Goal: Transaction & Acquisition: Download file/media

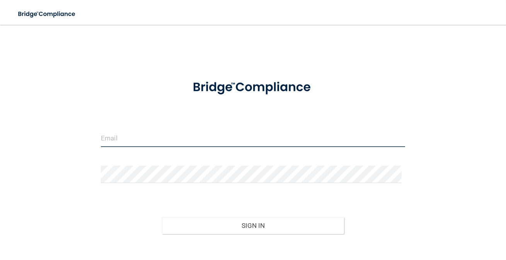
click at [238, 139] on input "email" at bounding box center [253, 137] width 304 height 17
type input "[EMAIL_ADDRESS][DOMAIN_NAME]"
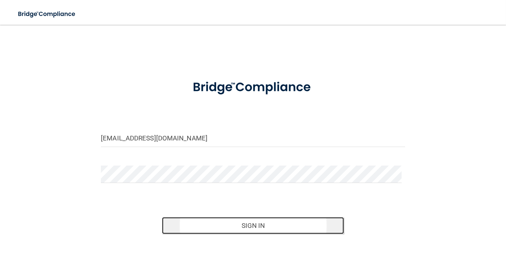
click at [249, 226] on button "Sign In" at bounding box center [253, 225] width 182 height 17
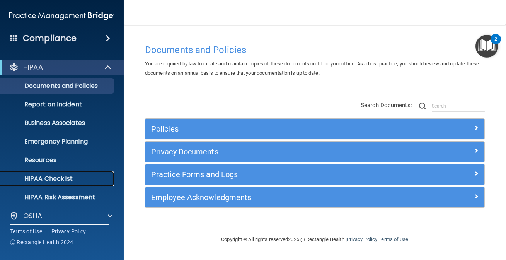
click at [55, 178] on p "HIPAA Checklist" at bounding box center [57, 179] width 105 height 8
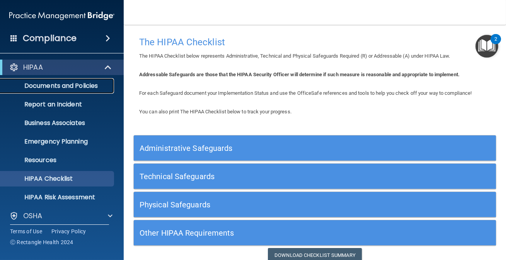
click at [38, 85] on p "Documents and Policies" at bounding box center [57, 86] width 105 height 8
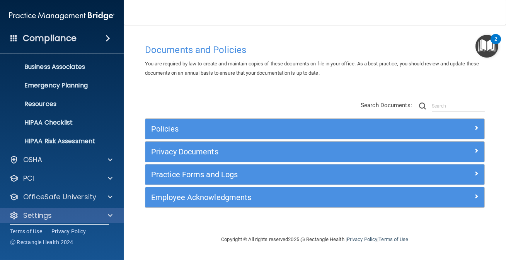
scroll to position [61, 0]
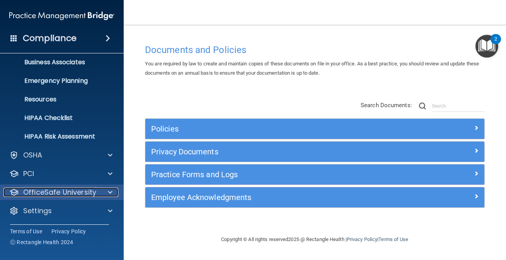
click at [40, 191] on p "OfficeSafe University" at bounding box center [59, 191] width 73 height 9
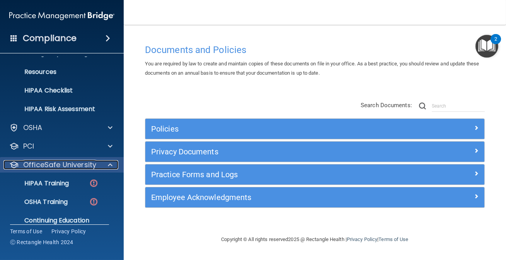
scroll to position [116, 0]
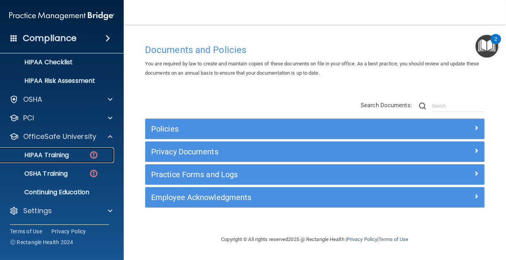
click at [54, 156] on p "HIPAA Training" at bounding box center [37, 155] width 64 height 8
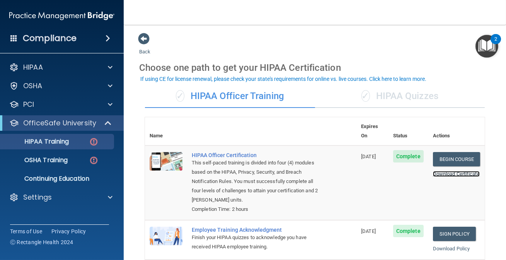
click at [450, 171] on link "Download Certificate" at bounding box center [456, 174] width 47 height 6
